Goal: Information Seeking & Learning: Learn about a topic

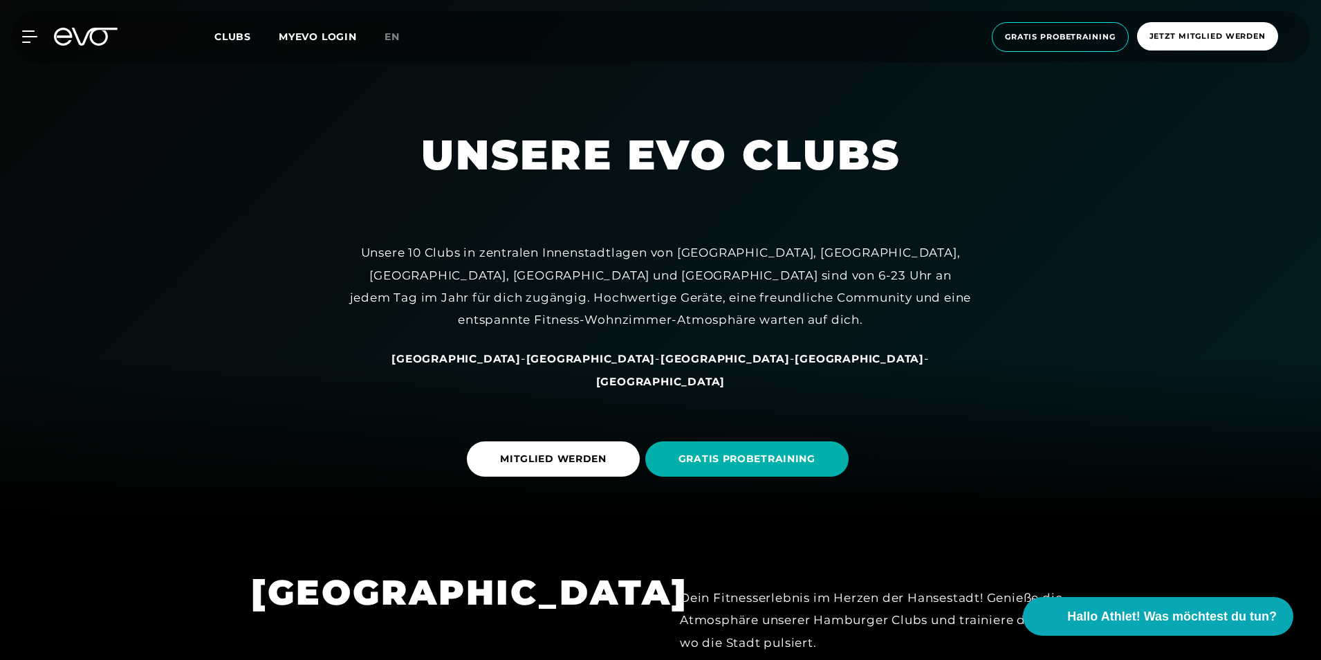
click at [661, 365] on span "[GEOGRAPHIC_DATA]" at bounding box center [725, 358] width 129 height 13
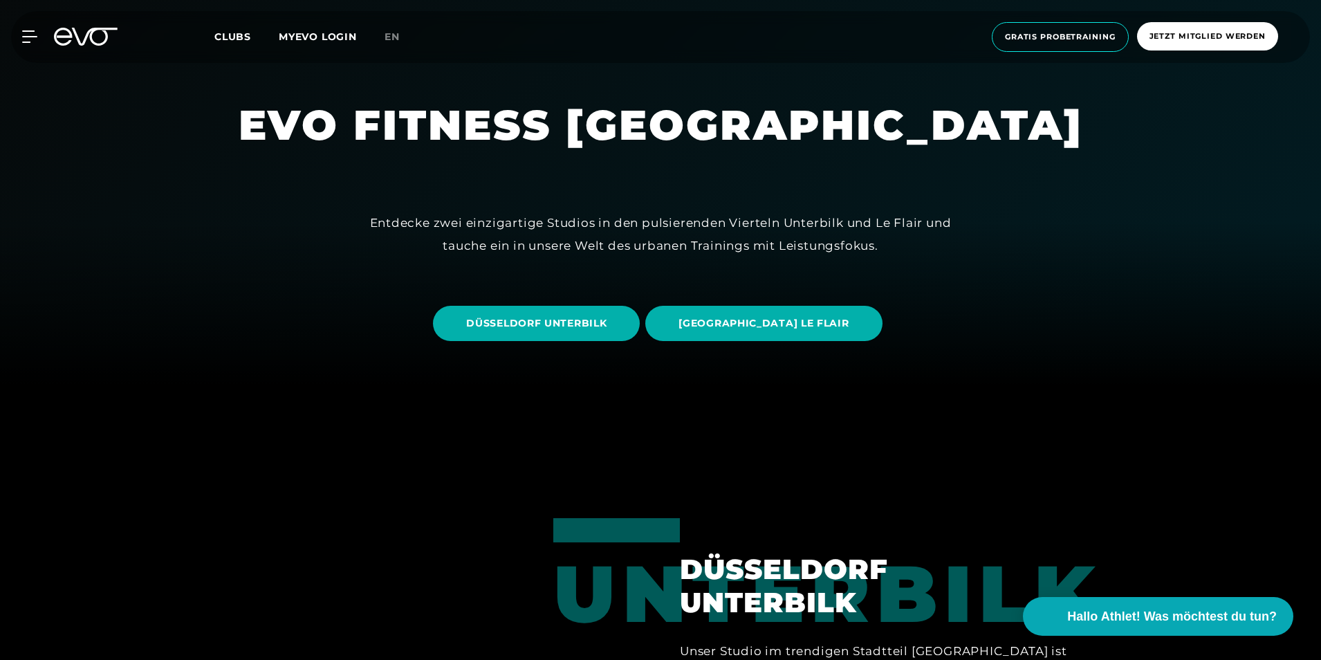
scroll to position [277, 0]
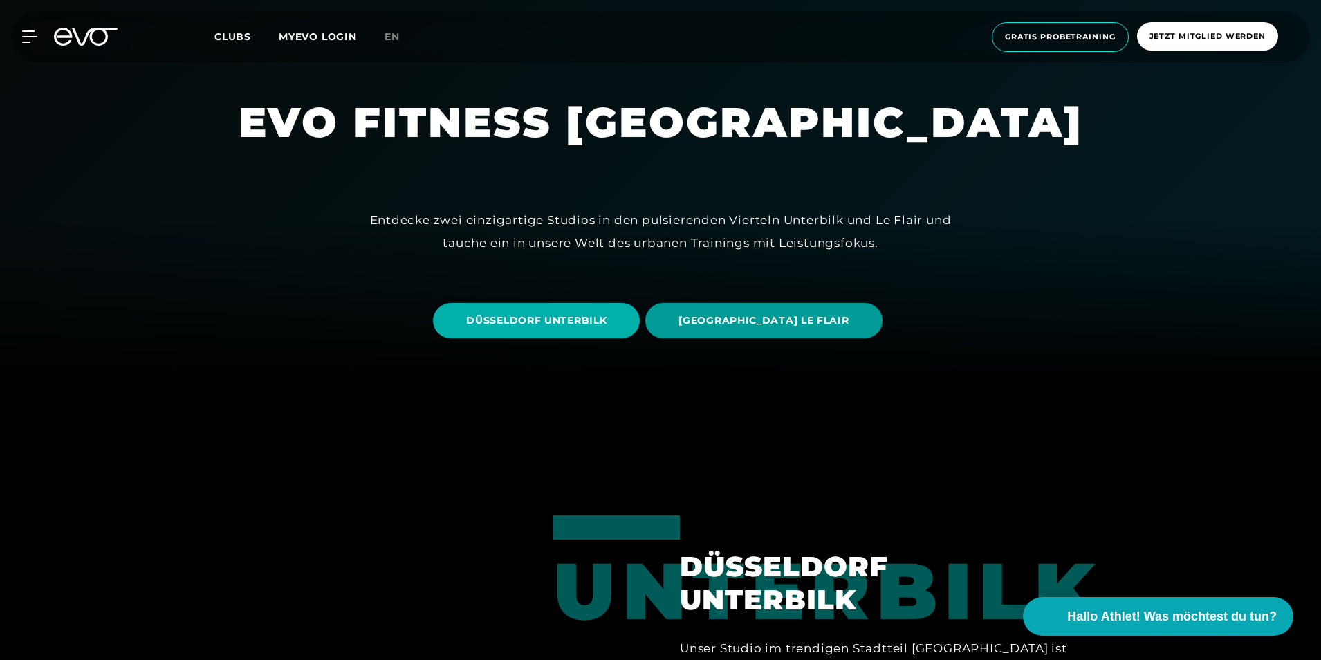
click at [748, 311] on span "[GEOGRAPHIC_DATA] LE FLAIR" at bounding box center [763, 320] width 237 height 35
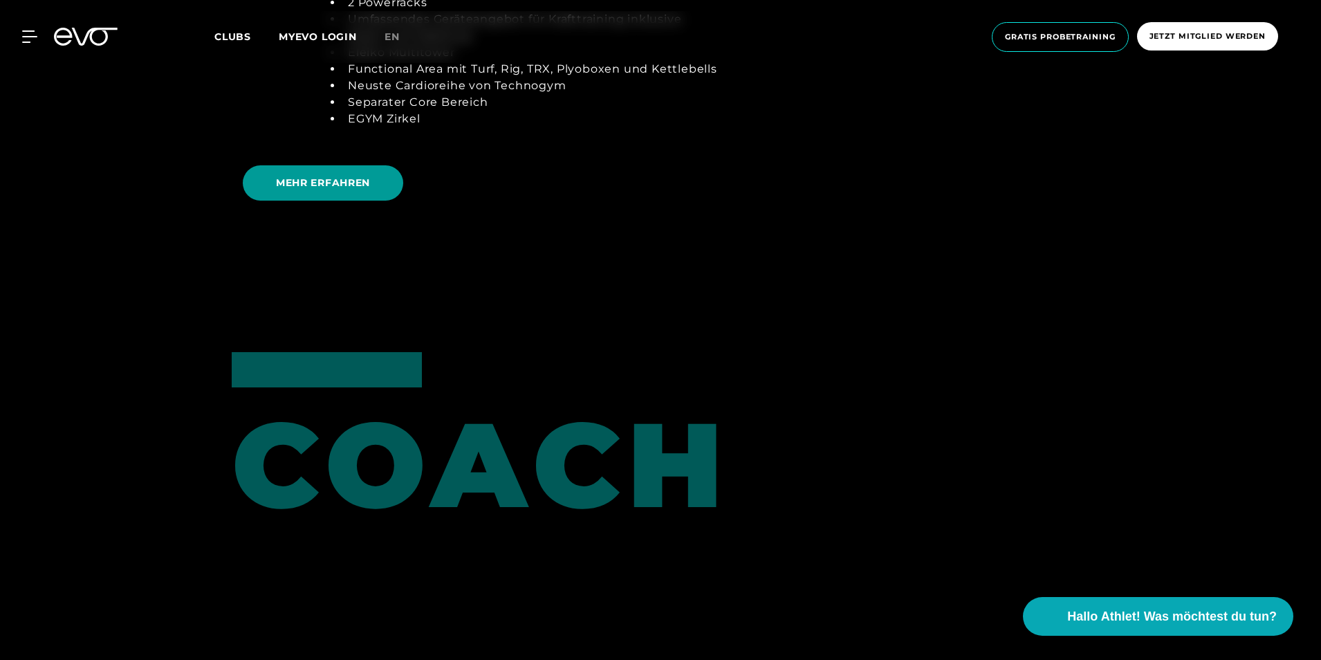
scroll to position [2905, 0]
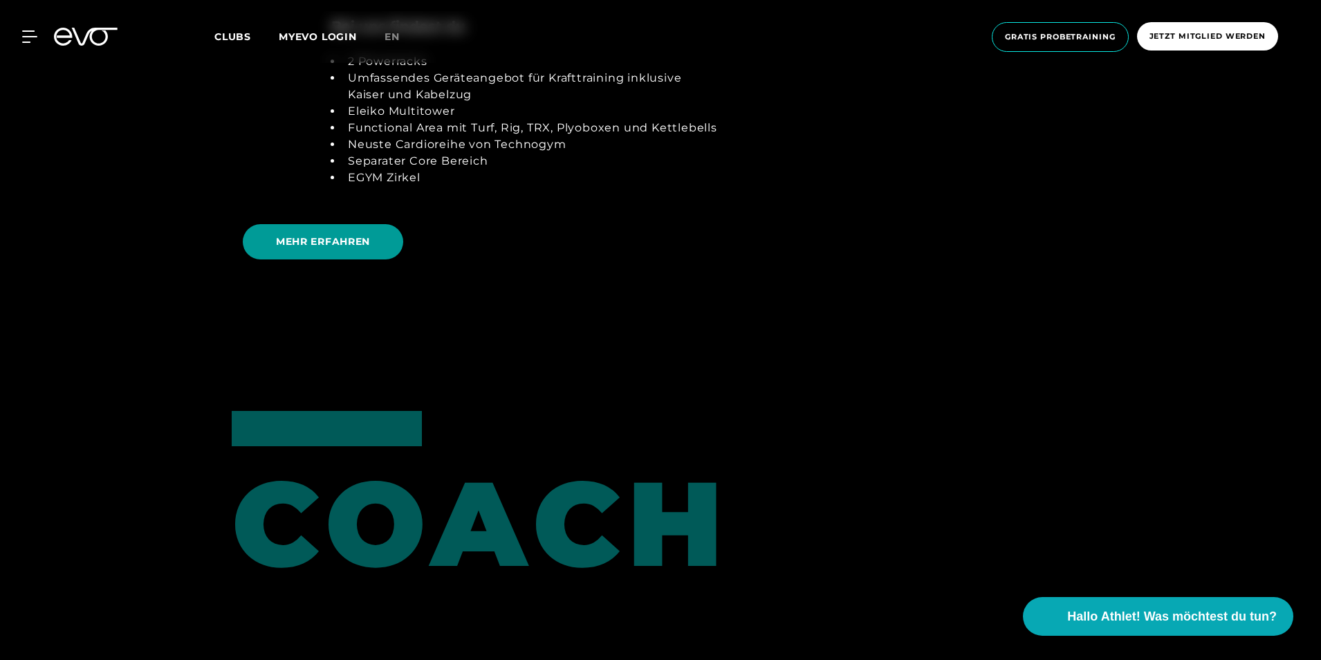
click at [319, 248] on span "MEHR ERFAHREN" at bounding box center [323, 241] width 94 height 15
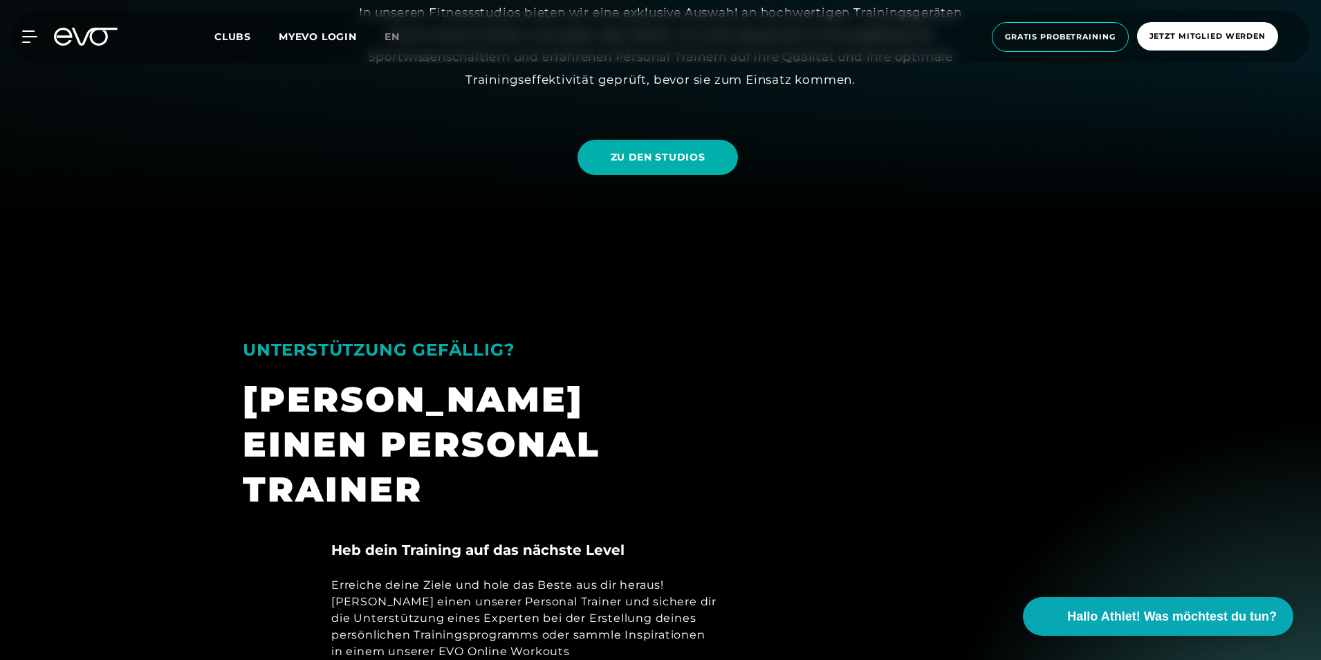
scroll to position [415, 0]
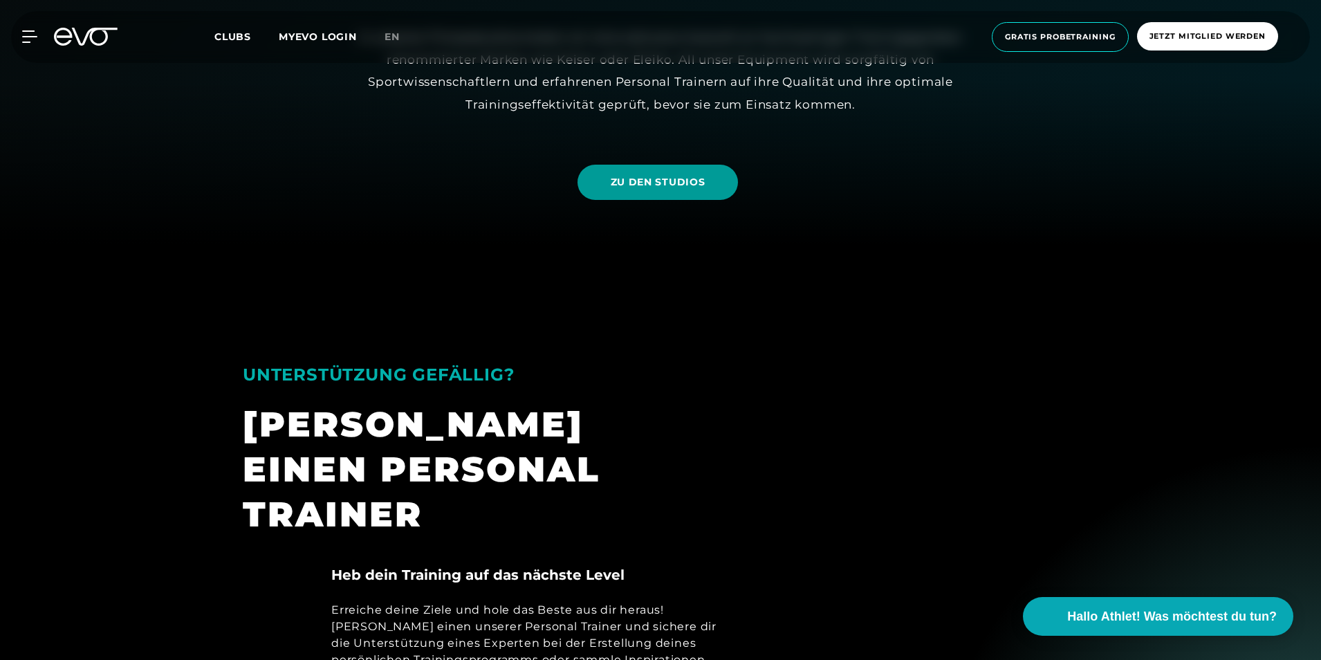
click at [692, 178] on span "ZU DEN STUDIOS" at bounding box center [658, 182] width 95 height 15
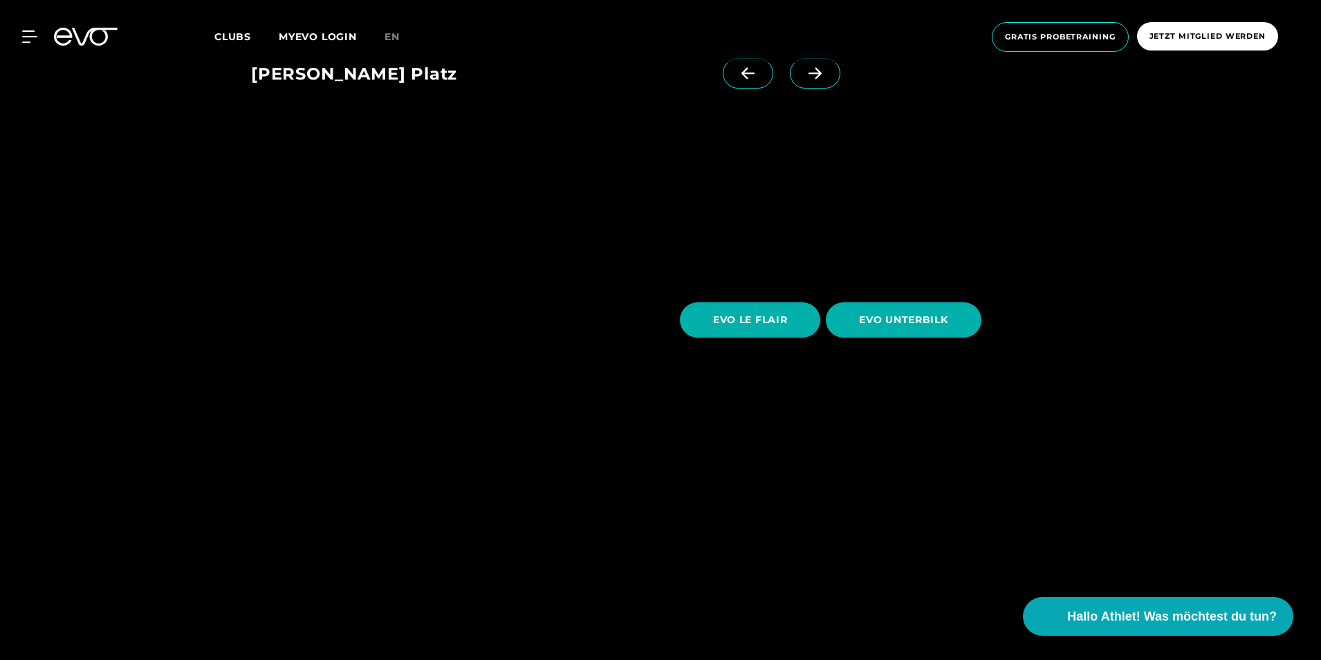
scroll to position [2490, 0]
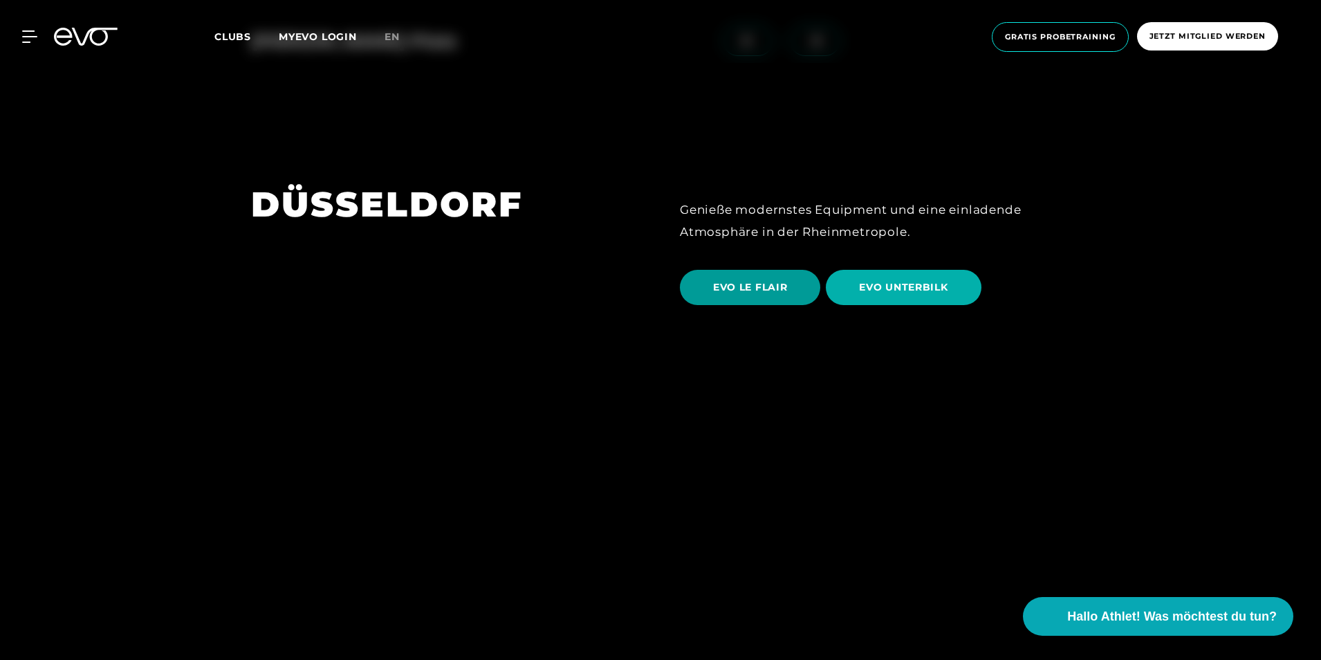
click at [744, 280] on span "EVO LE FLAIR" at bounding box center [750, 287] width 74 height 15
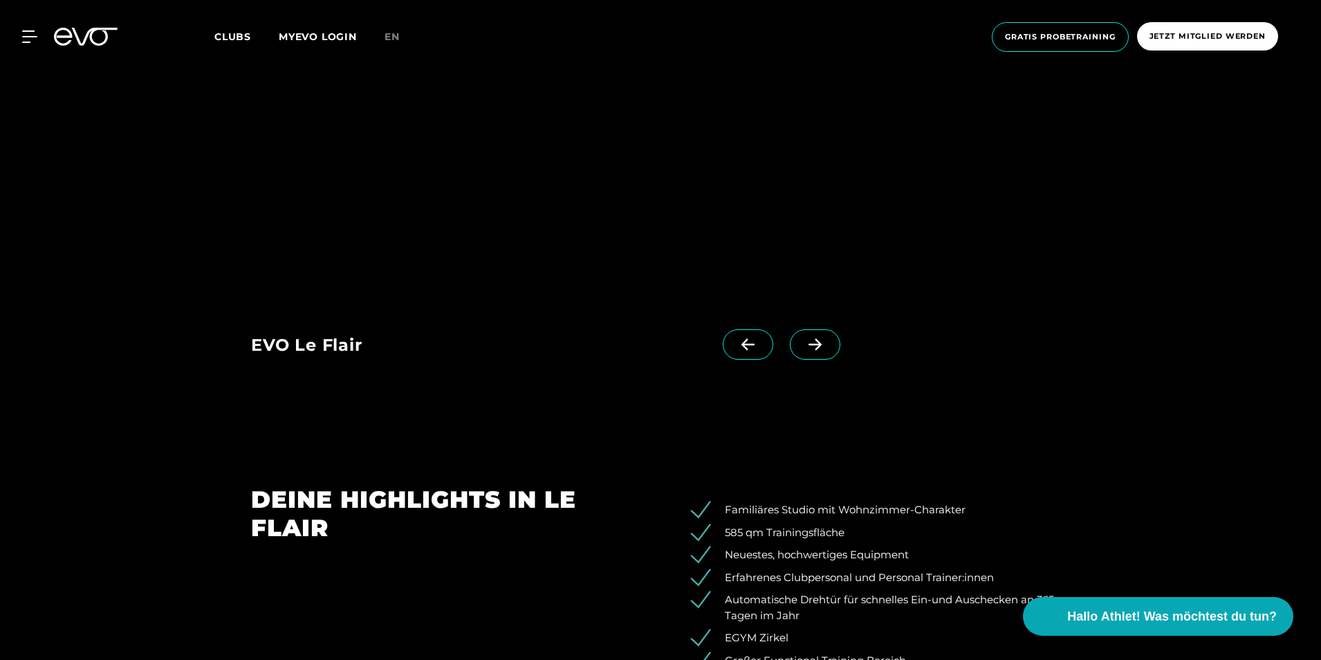
scroll to position [1591, 0]
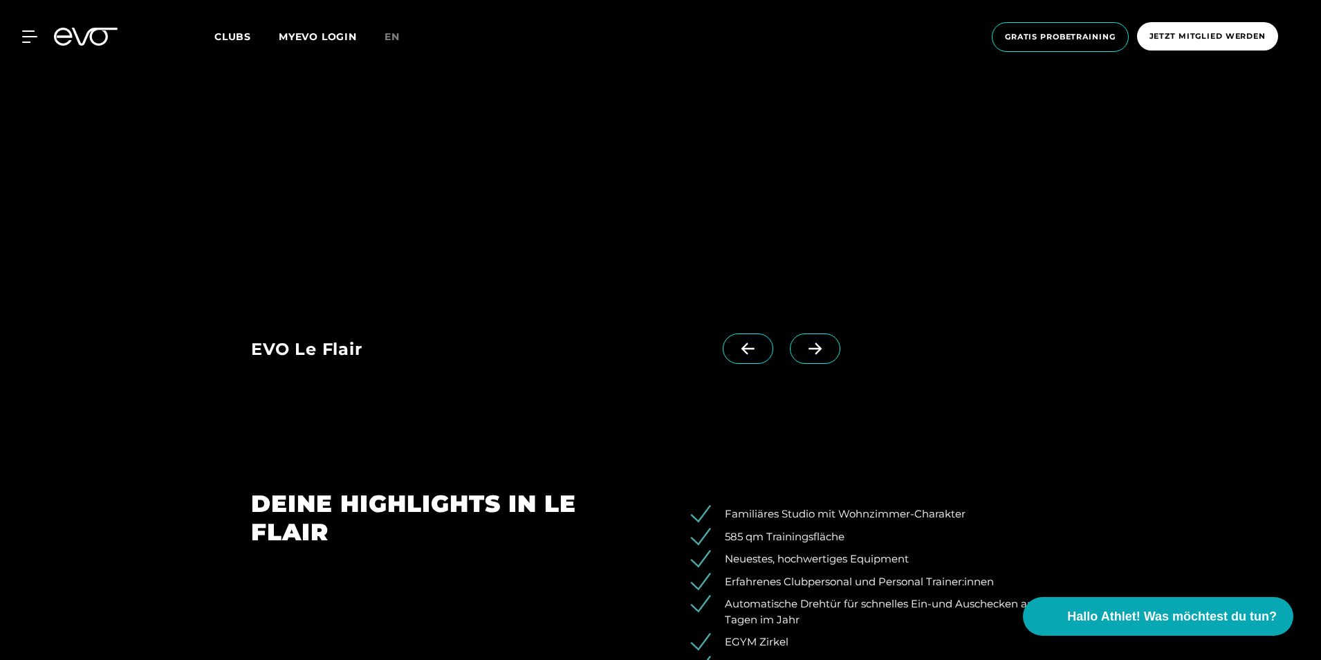
click at [804, 344] on icon at bounding box center [815, 348] width 24 height 12
click at [803, 344] on icon at bounding box center [815, 348] width 24 height 12
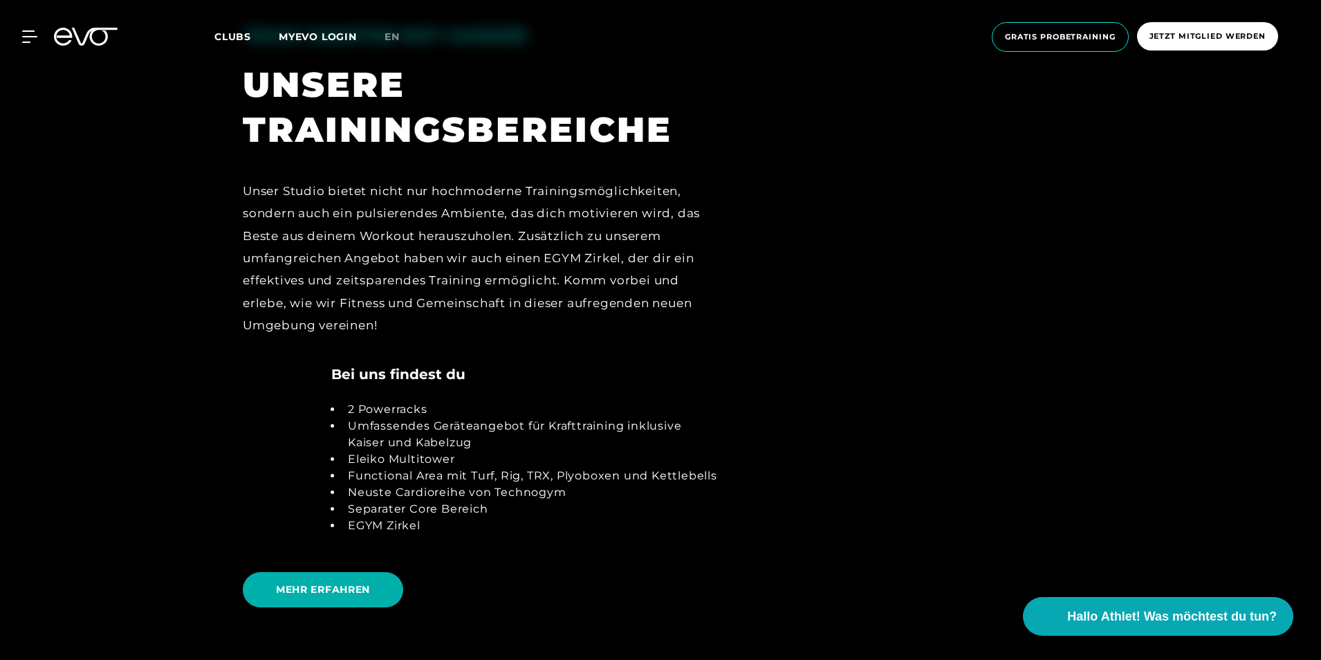
scroll to position [2559, 0]
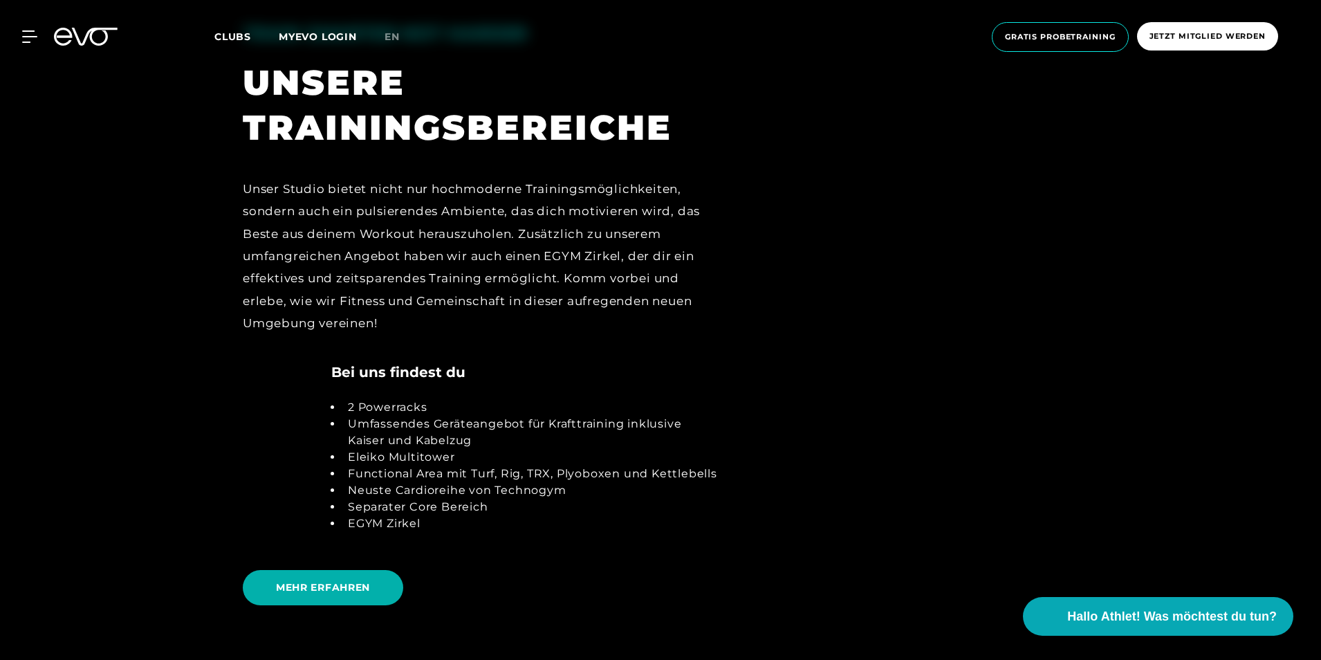
click at [338, 568] on link "MEHR ERFAHREN" at bounding box center [326, 588] width 166 height 56
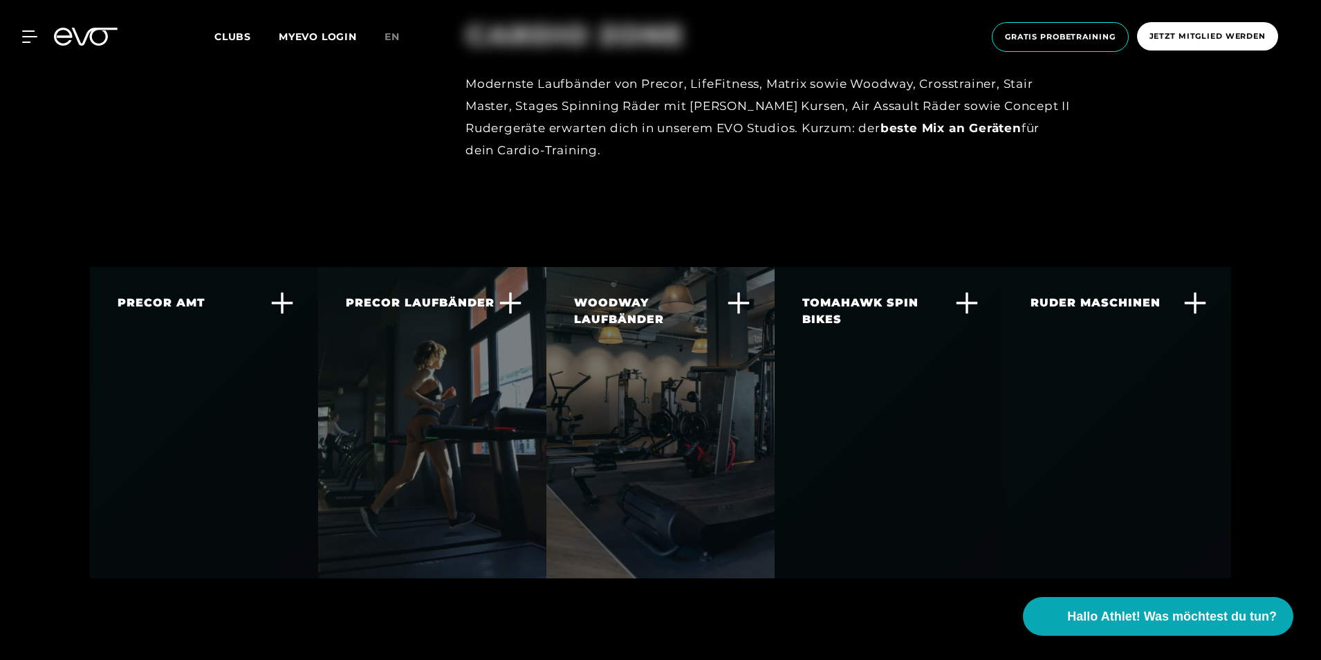
scroll to position [2628, 0]
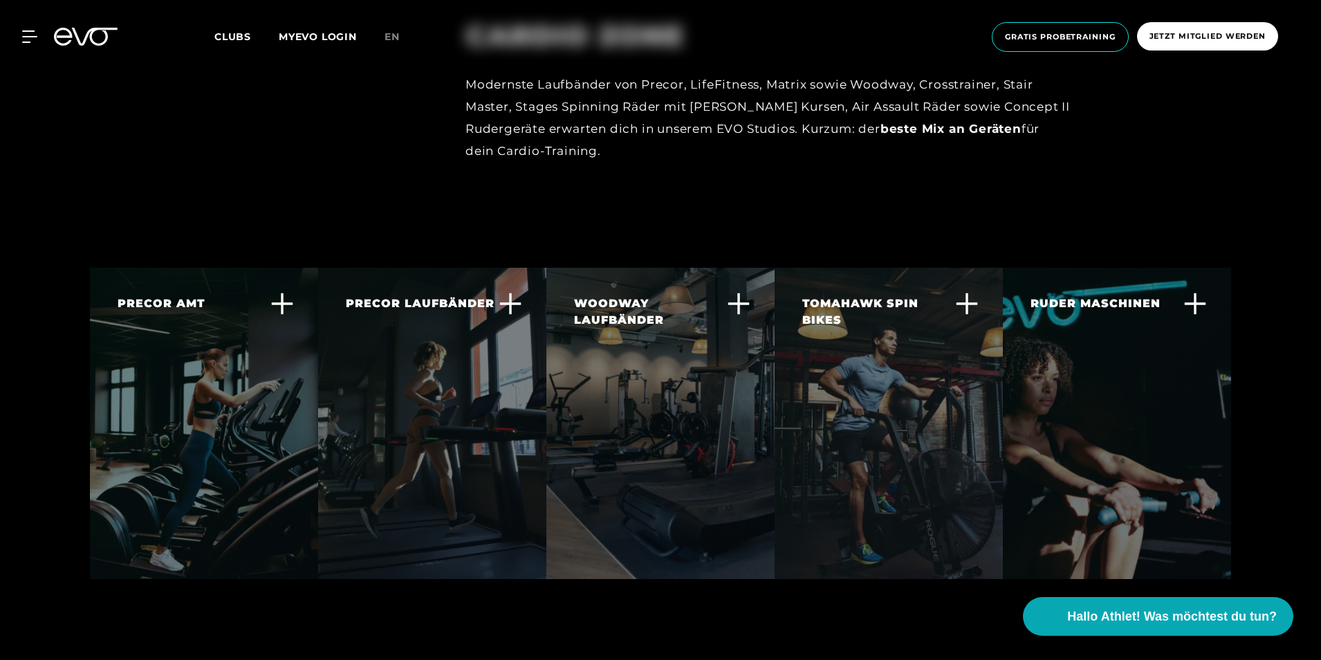
click at [740, 292] on icon at bounding box center [739, 304] width 24 height 24
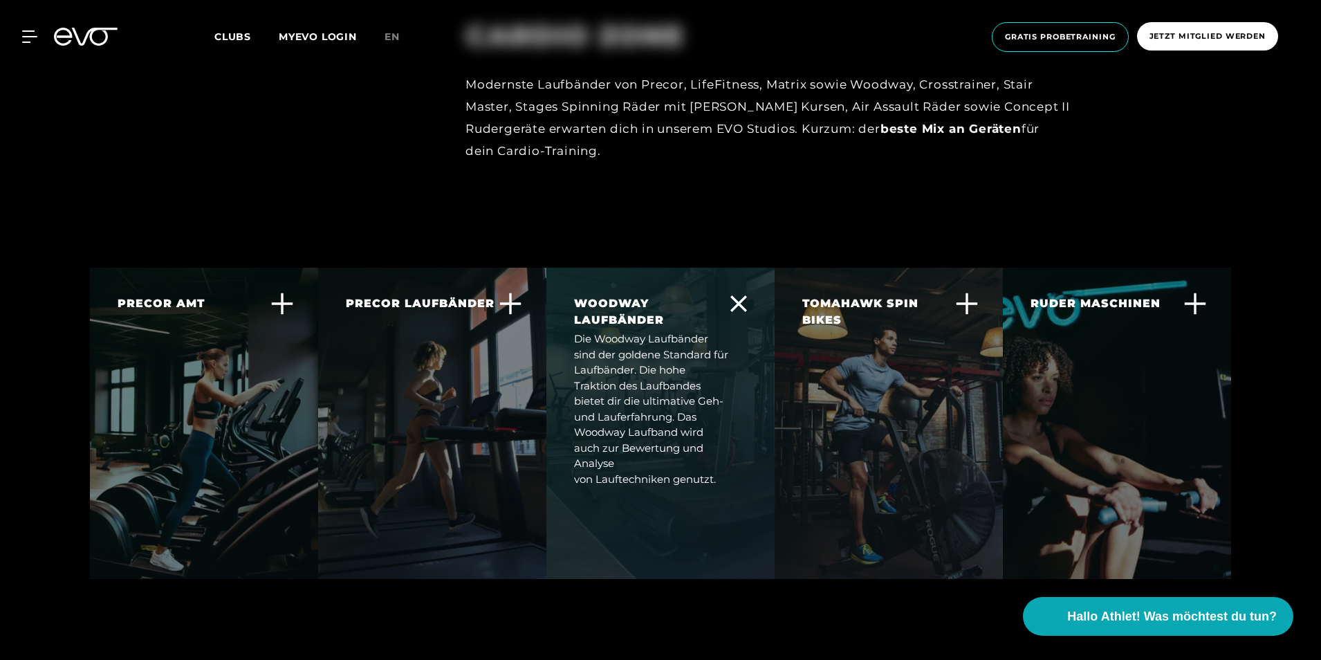
click at [734, 295] on icon at bounding box center [738, 303] width 17 height 17
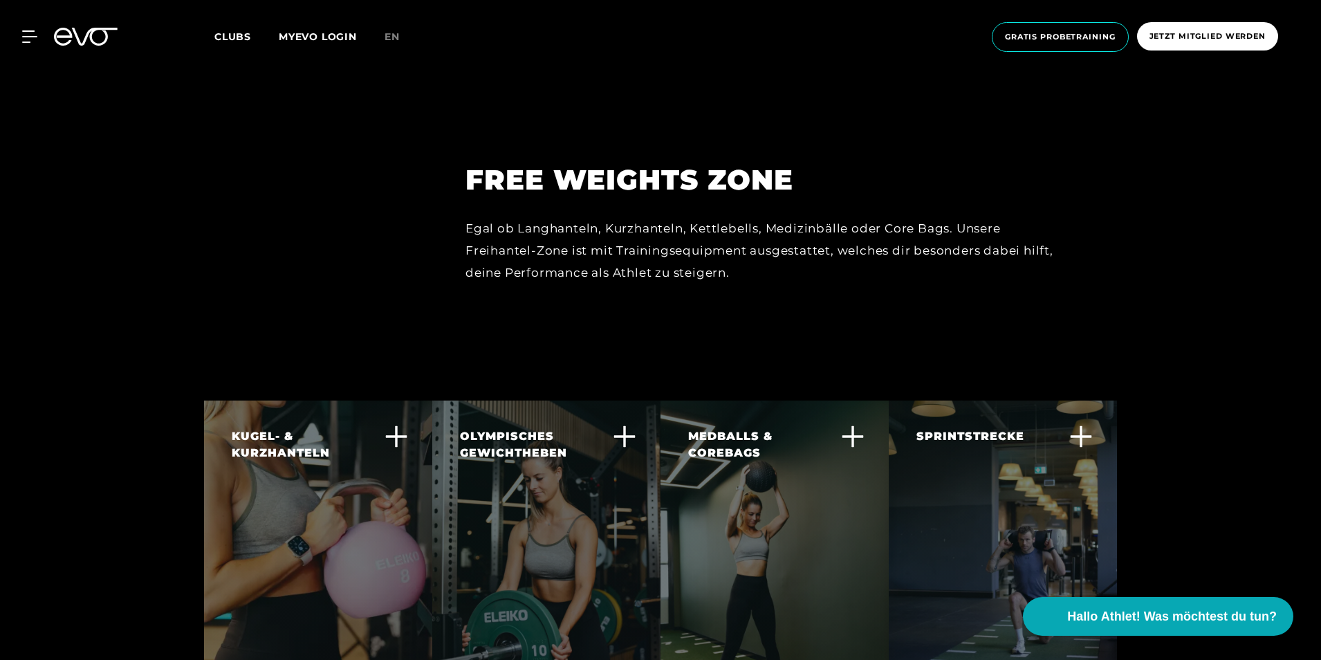
scroll to position [3575, 0]
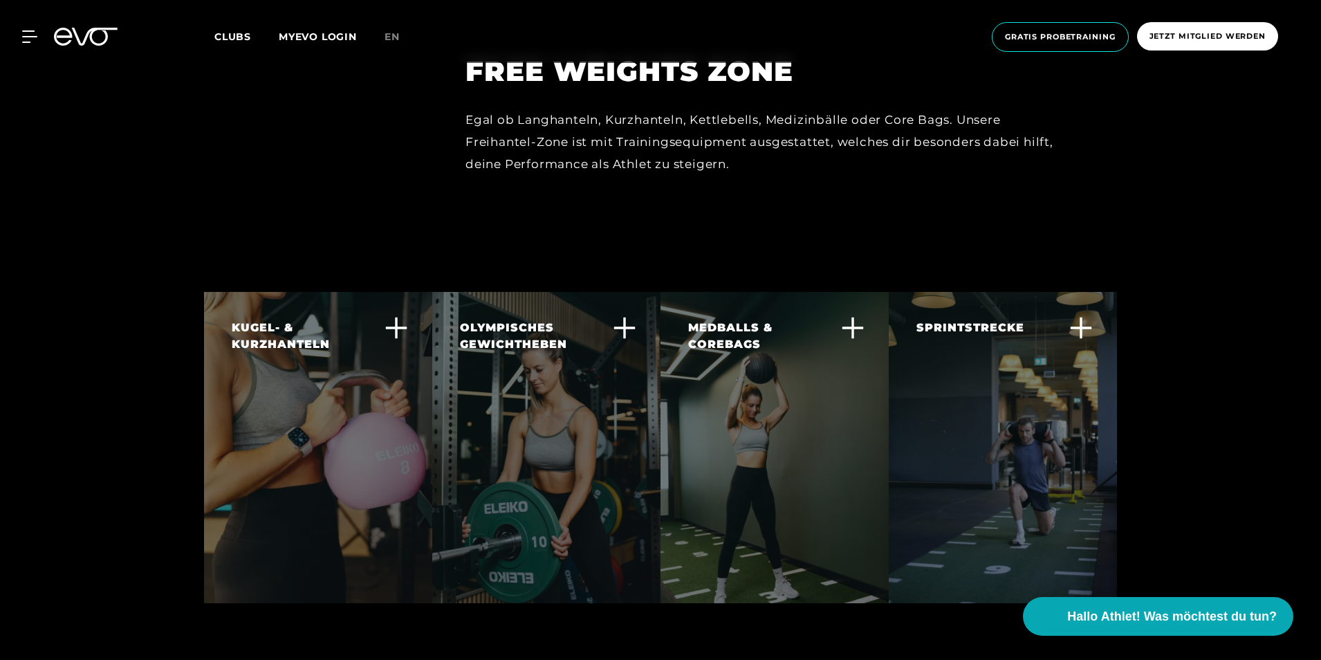
click at [628, 316] on icon at bounding box center [625, 328] width 24 height 24
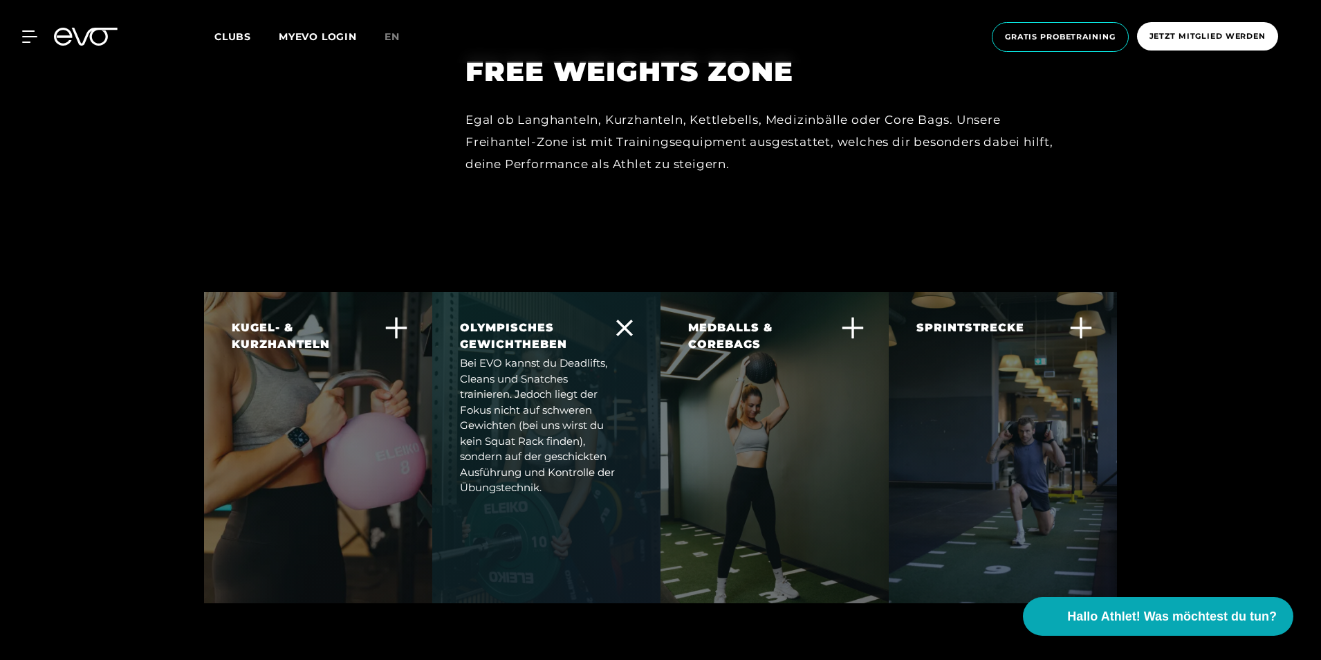
click at [627, 320] on icon at bounding box center [624, 328] width 17 height 17
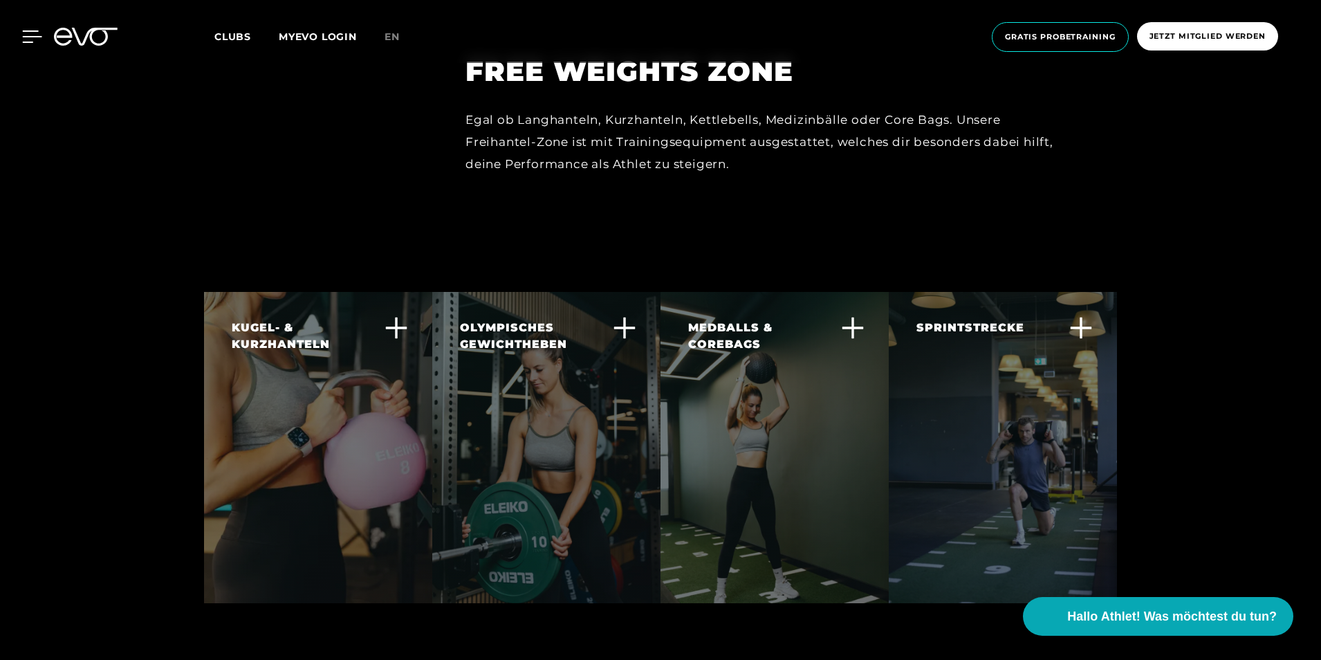
click at [24, 39] on icon at bounding box center [32, 36] width 20 height 12
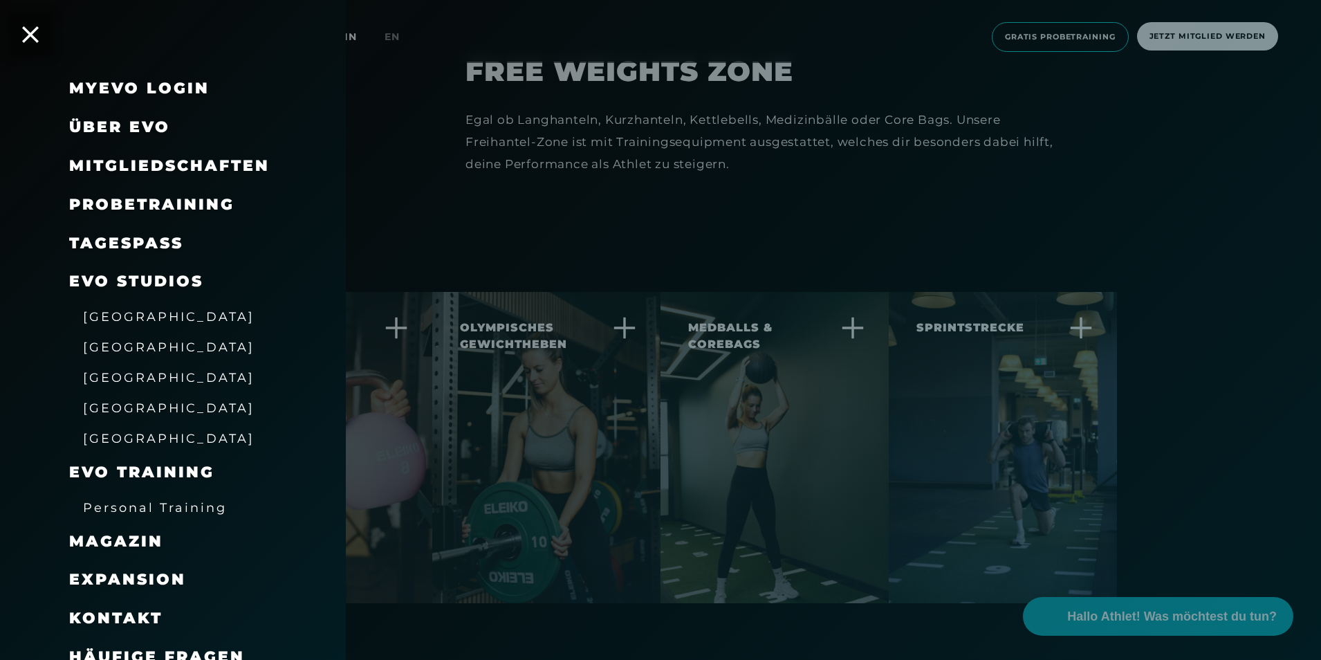
click at [180, 167] on span "Mitgliedschaften" at bounding box center [169, 165] width 201 height 19
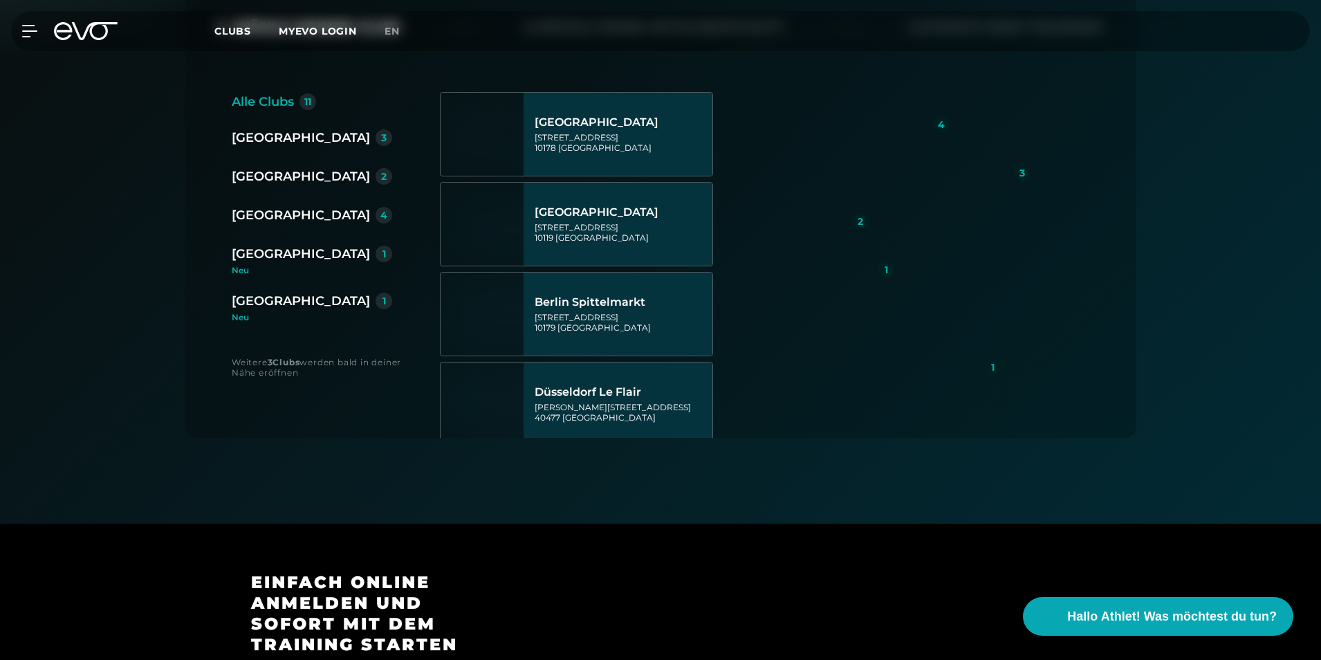
scroll to position [346, 0]
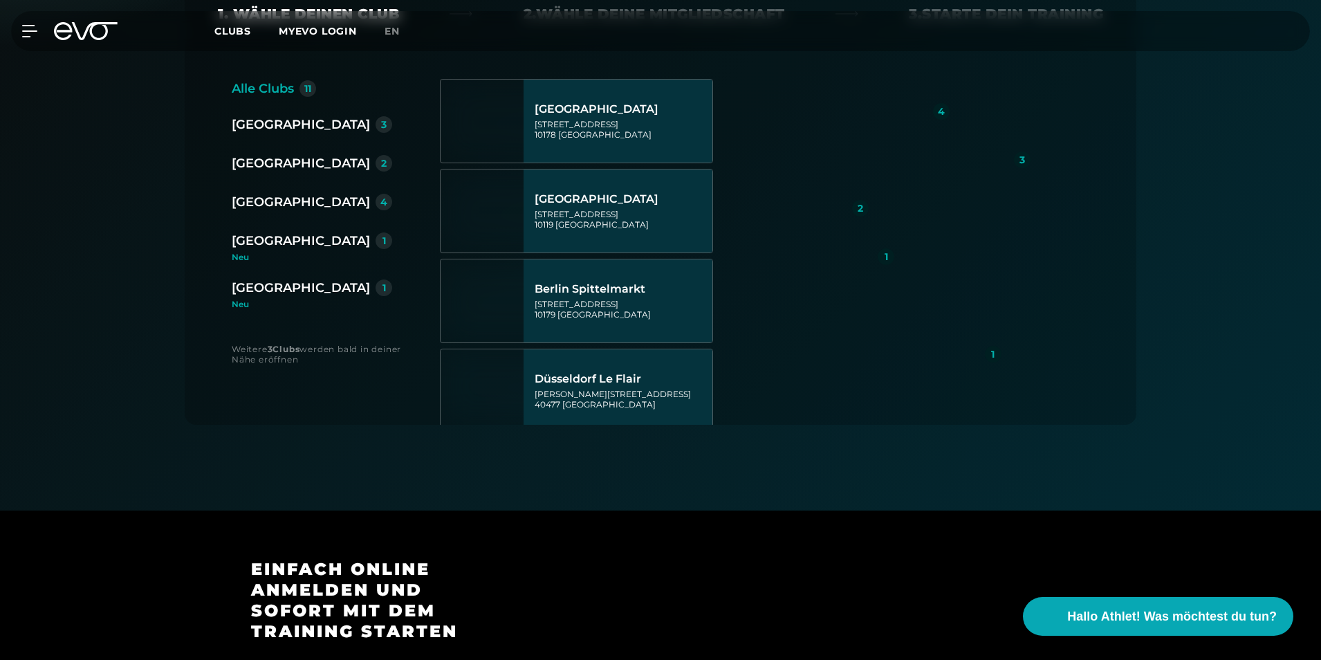
click at [245, 116] on div "[GEOGRAPHIC_DATA]" at bounding box center [301, 124] width 138 height 19
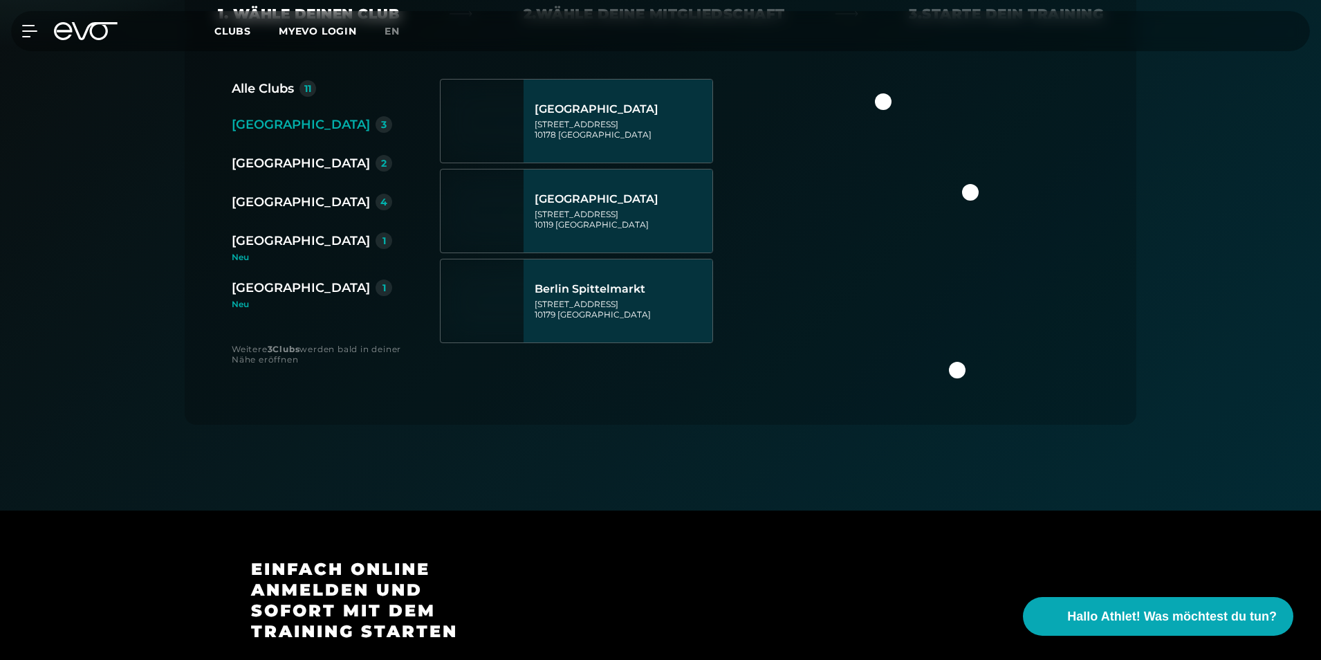
click at [261, 160] on div "[GEOGRAPHIC_DATA]" at bounding box center [301, 163] width 138 height 19
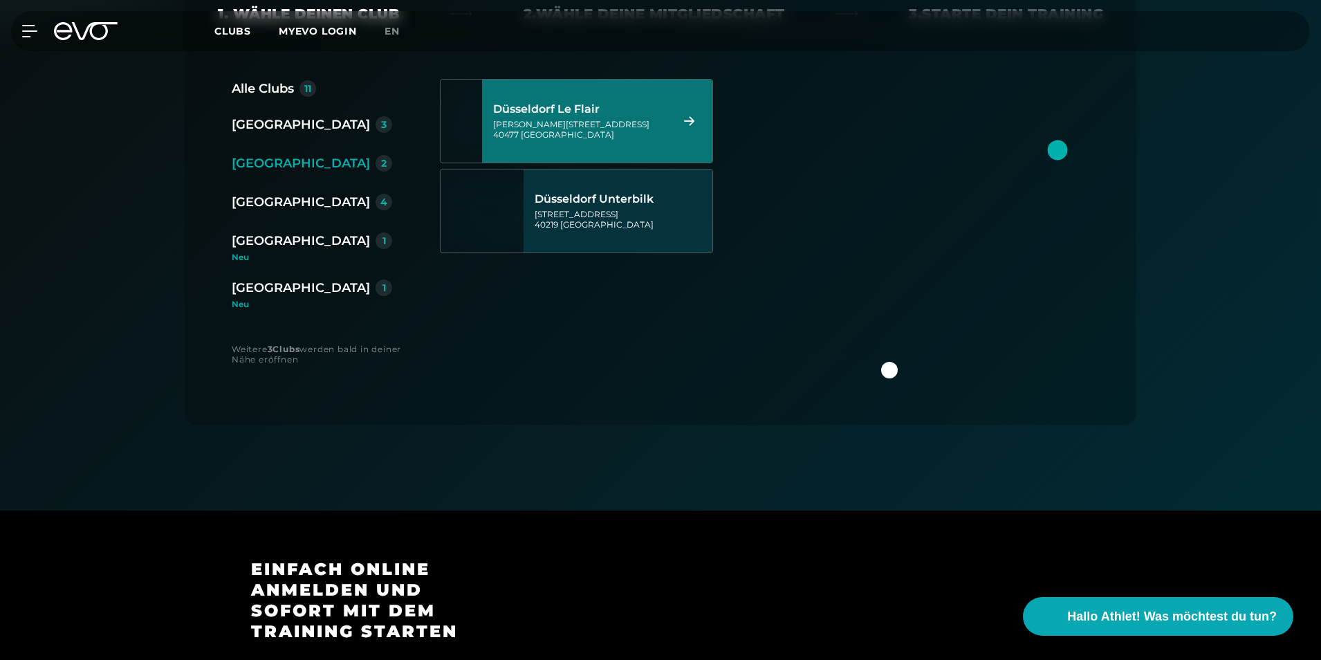
click at [603, 120] on div "[PERSON_NAME][STREET_ADDRESS]" at bounding box center [580, 129] width 174 height 21
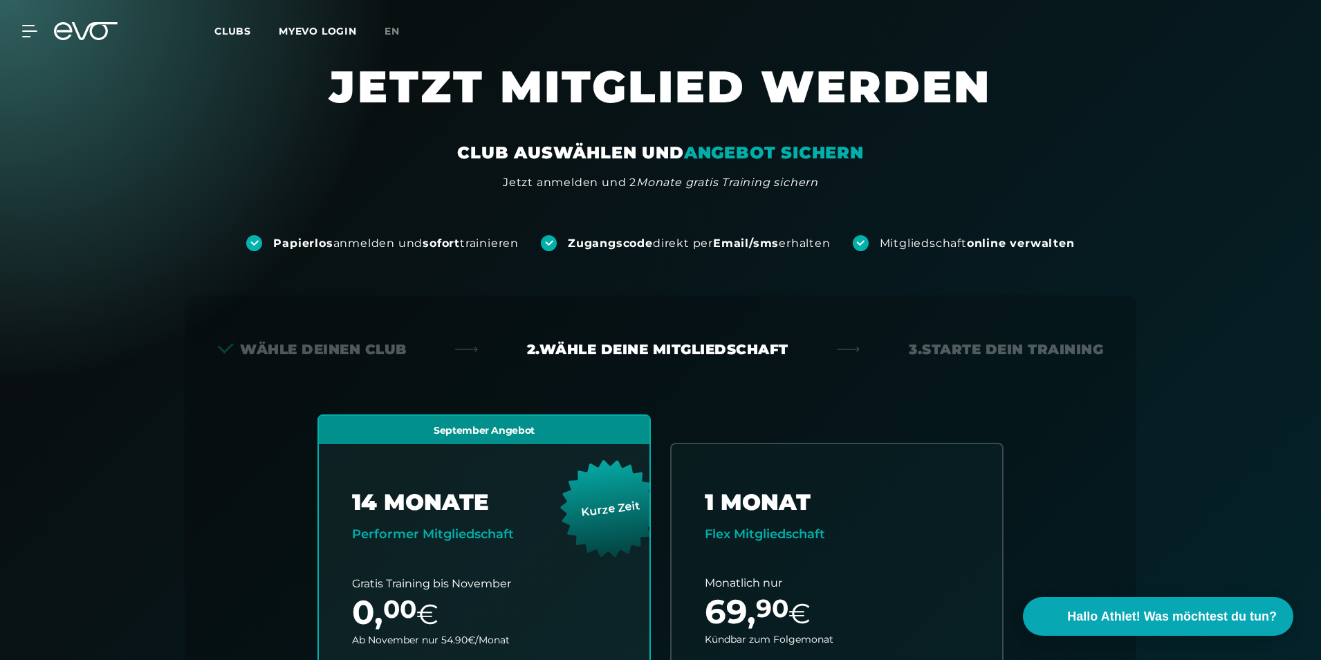
scroll to position [0, 0]
